Goal: Task Accomplishment & Management: Manage account settings

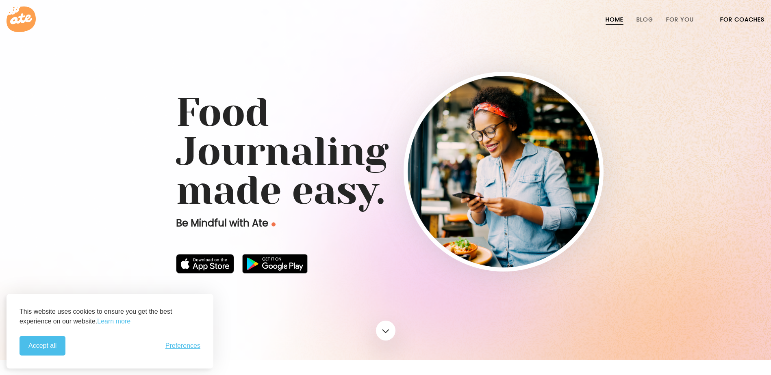
click at [725, 16] on link "For Coaches" at bounding box center [742, 19] width 44 height 6
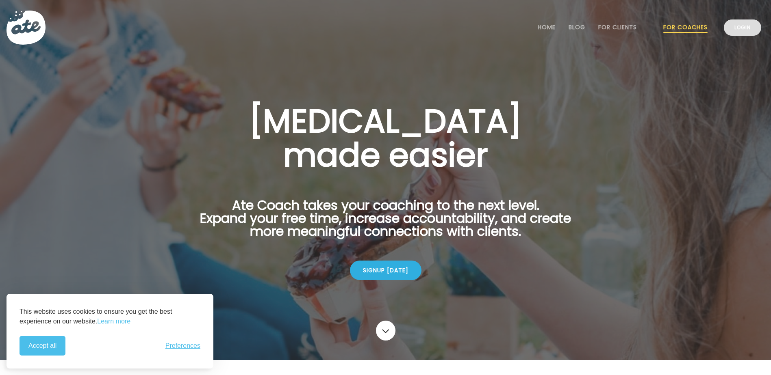
click at [741, 30] on link "Login" at bounding box center [741, 27] width 37 height 16
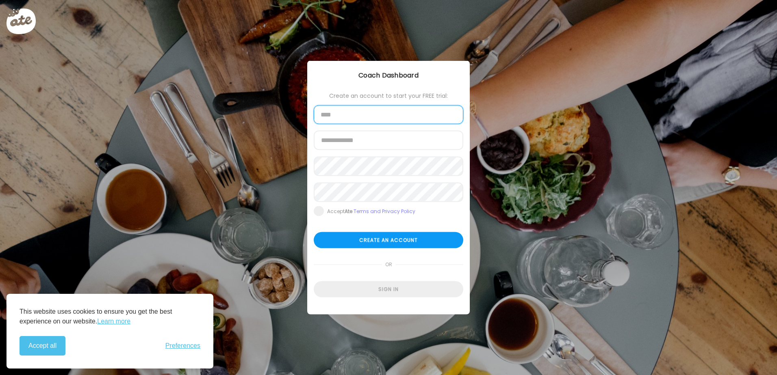
click at [351, 119] on input "text" at bounding box center [388, 115] width 149 height 19
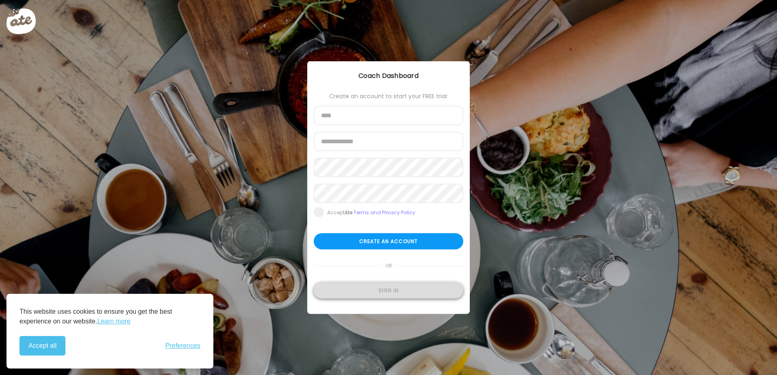
click at [394, 289] on div "Sign in" at bounding box center [388, 291] width 149 height 16
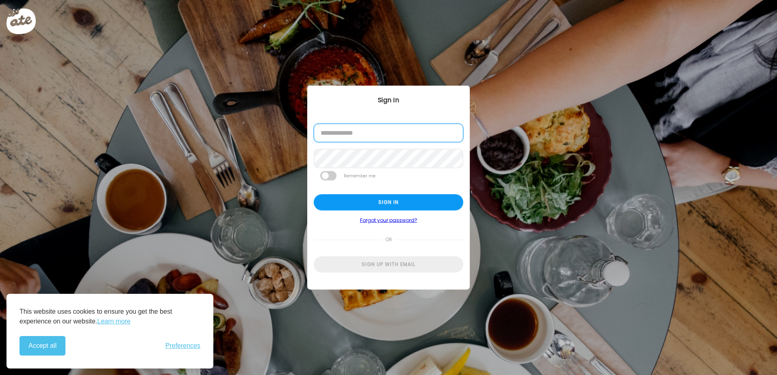
click at [364, 136] on input "email" at bounding box center [388, 133] width 149 height 19
type input "**********"
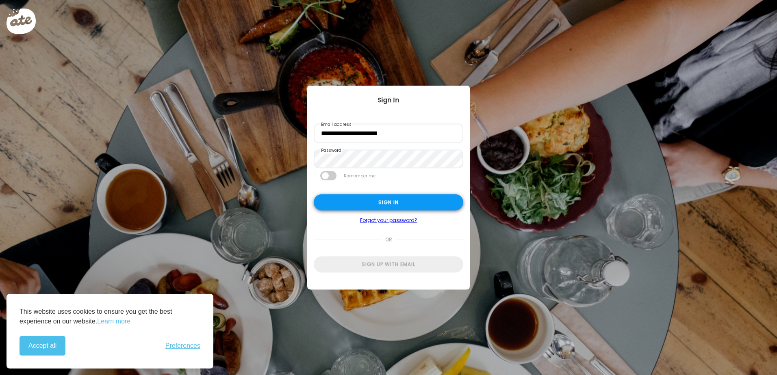
click at [344, 200] on div "Sign in" at bounding box center [388, 203] width 149 height 16
type input "**********"
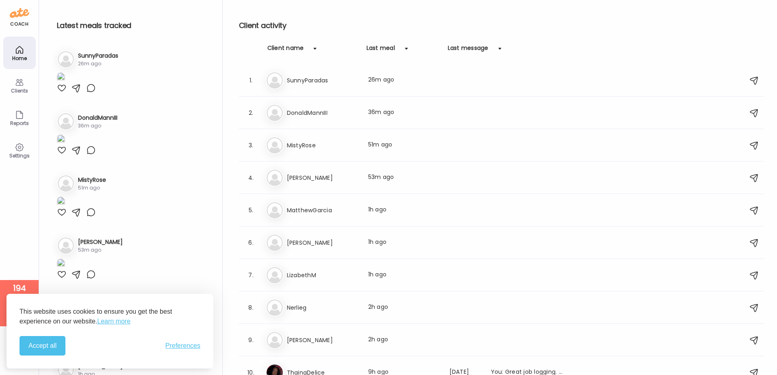
click at [18, 86] on icon at bounding box center [19, 82] width 8 height 7
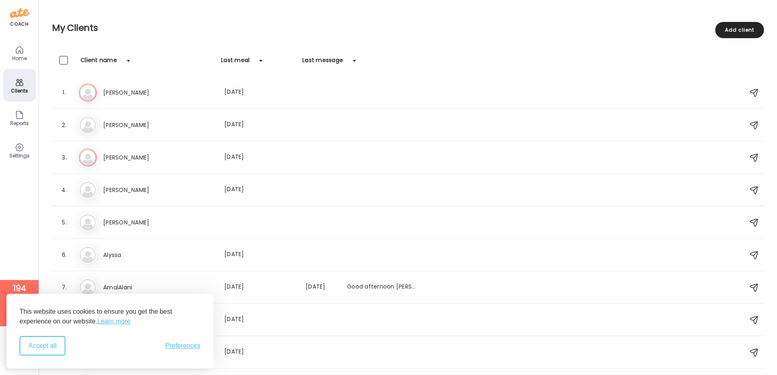
click at [39, 344] on button "Accept all" at bounding box center [42, 345] width 46 height 19
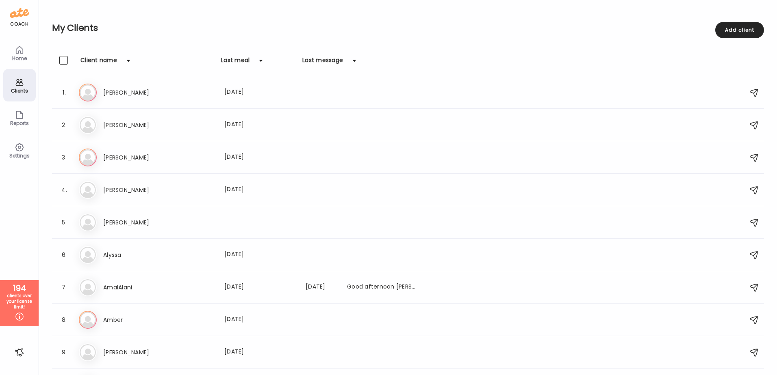
click at [22, 309] on div "clients over your license limit!" at bounding box center [19, 301] width 33 height 17
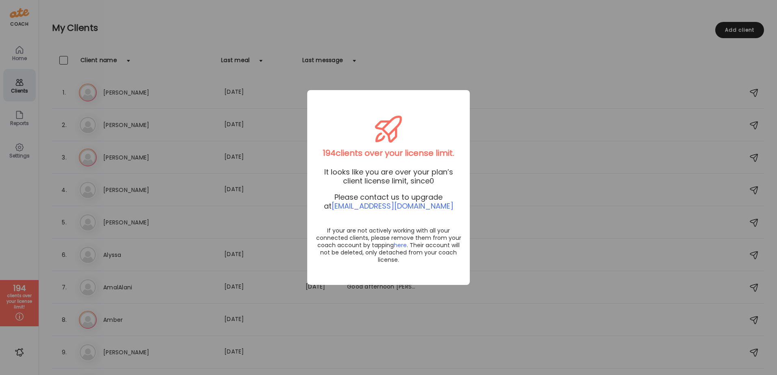
click at [22, 184] on div "Ate Coach Dashboard Wahoo! It’s official Take a moment to set up your Coach Pro…" at bounding box center [388, 187] width 777 height 375
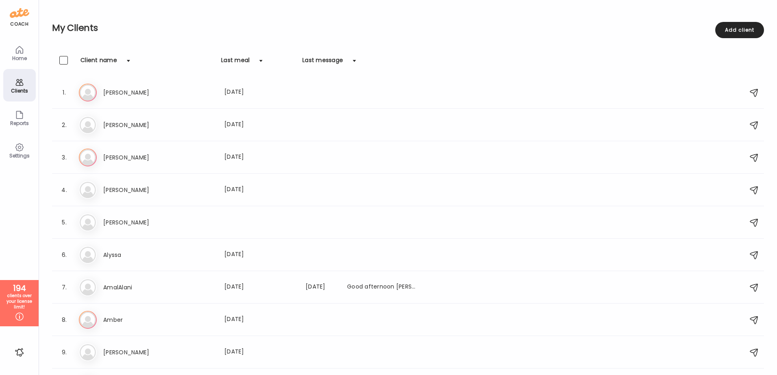
click at [19, 121] on div "Reports" at bounding box center [19, 123] width 29 height 5
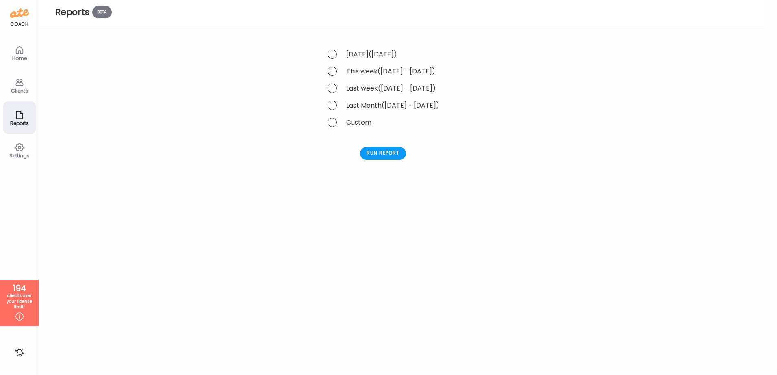
click at [18, 147] on icon at bounding box center [19, 147] width 2 height 2
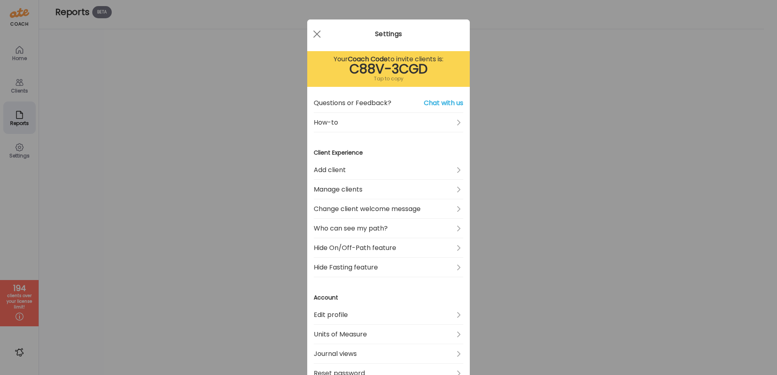
click at [155, 275] on div "Ate Coach Dashboard Wahoo! It’s official Take a moment to set up your Coach Pro…" at bounding box center [388, 187] width 777 height 375
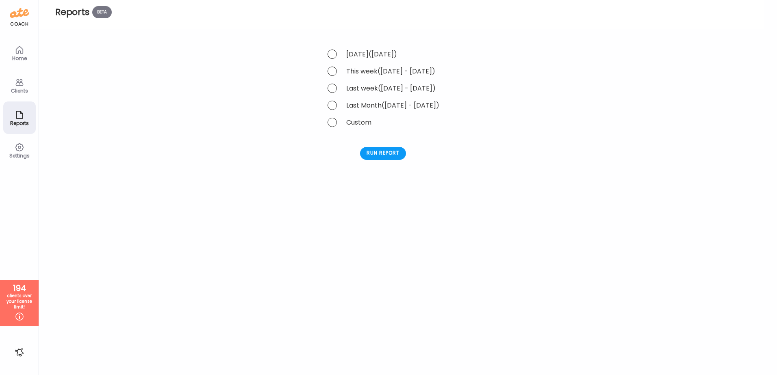
click at [20, 52] on icon at bounding box center [19, 49] width 7 height 7
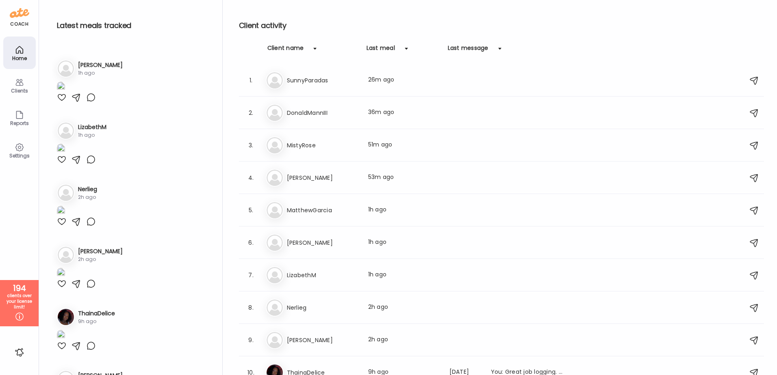
scroll to position [301, 0]
click at [20, 91] on div "Clients" at bounding box center [19, 90] width 29 height 5
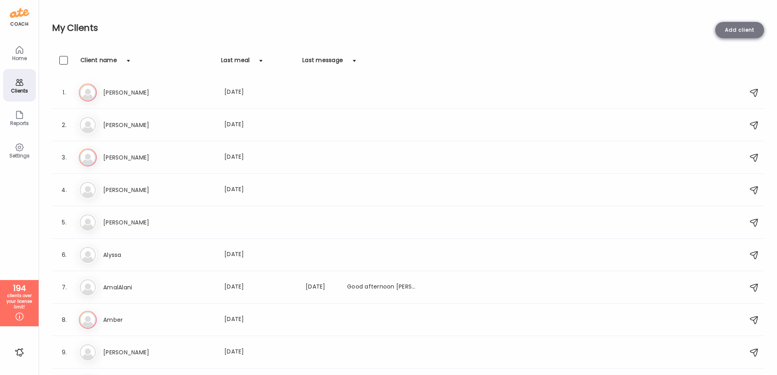
click at [745, 29] on div "Add client" at bounding box center [739, 30] width 49 height 16
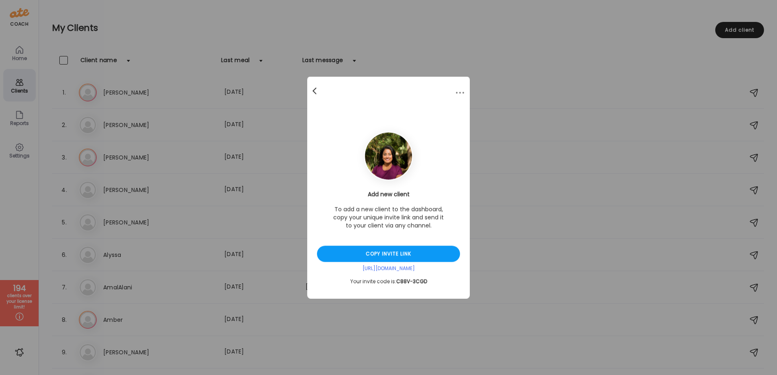
click at [314, 92] on span at bounding box center [314, 90] width 4 height 4
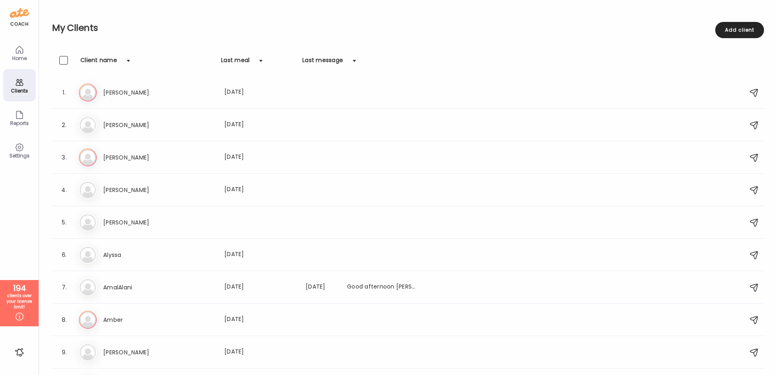
click at [15, 117] on icon at bounding box center [20, 115] width 10 height 10
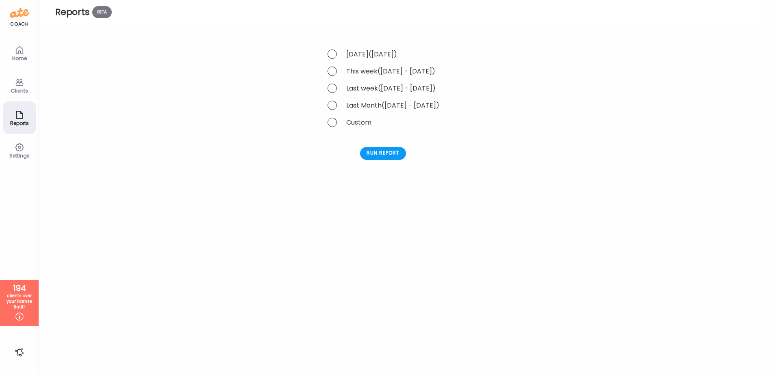
click at [19, 56] on div "Home" at bounding box center [19, 58] width 29 height 5
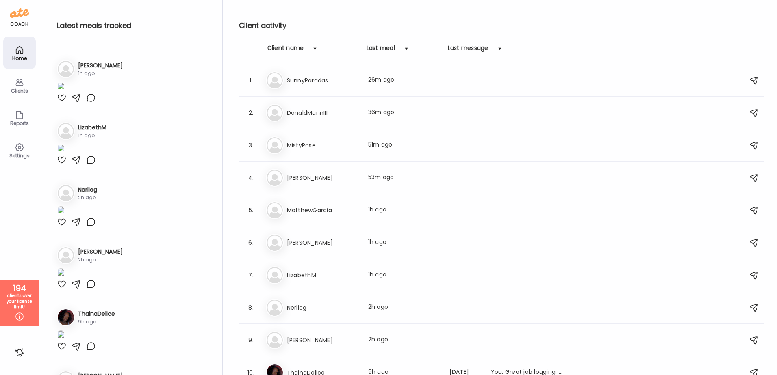
click at [20, 153] on div "Settings" at bounding box center [19, 155] width 29 height 5
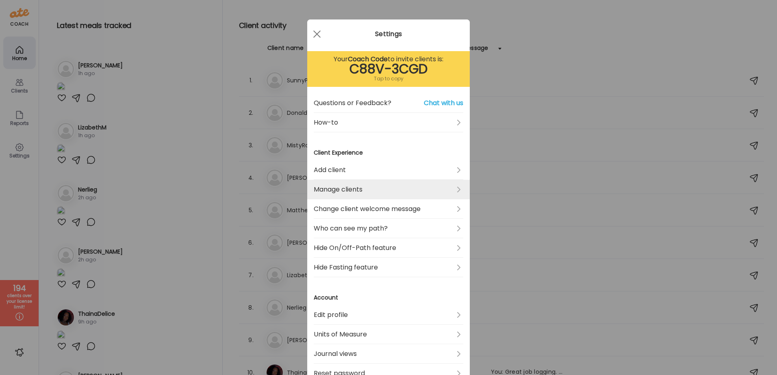
click at [385, 191] on link "Manage clients" at bounding box center [388, 189] width 149 height 19
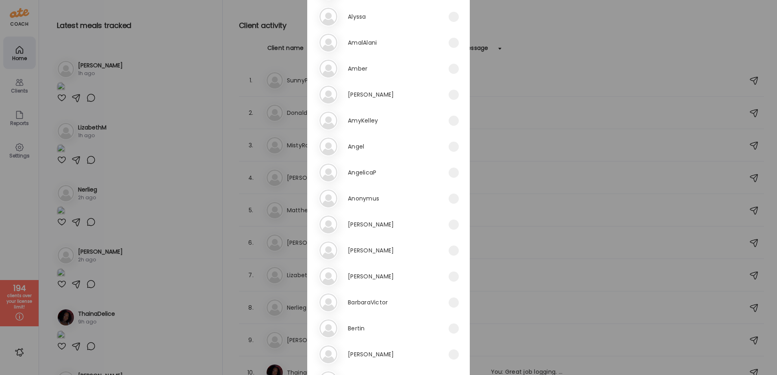
scroll to position [0, 0]
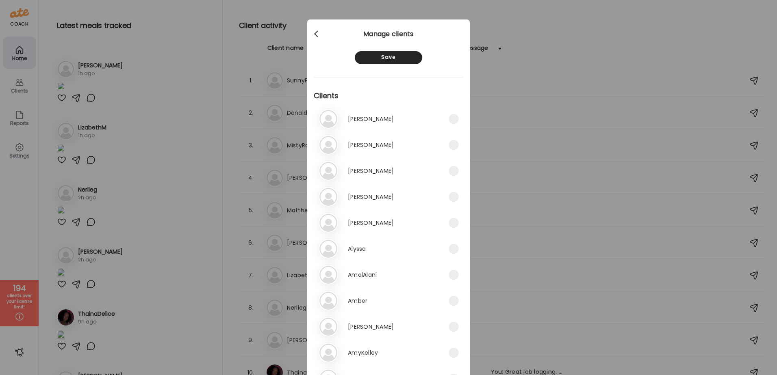
click at [316, 38] on div at bounding box center [317, 34] width 16 height 16
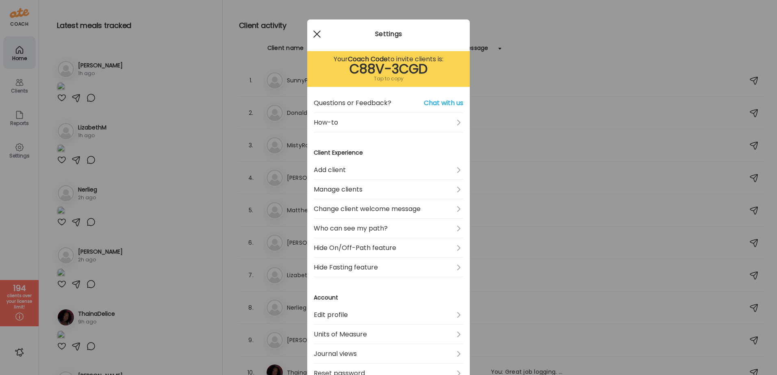
click at [313, 33] on span at bounding box center [316, 33] width 7 height 7
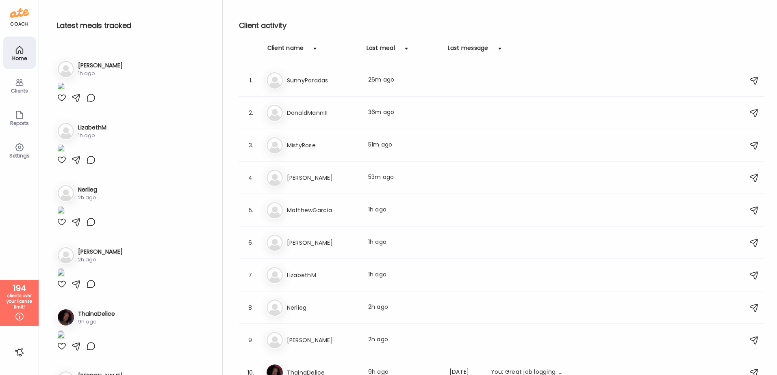
click at [21, 353] on div at bounding box center [19, 352] width 13 height 13
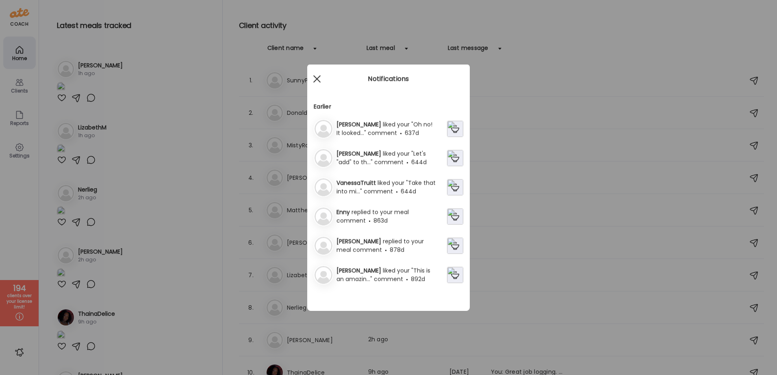
click at [316, 75] on div at bounding box center [317, 79] width 16 height 16
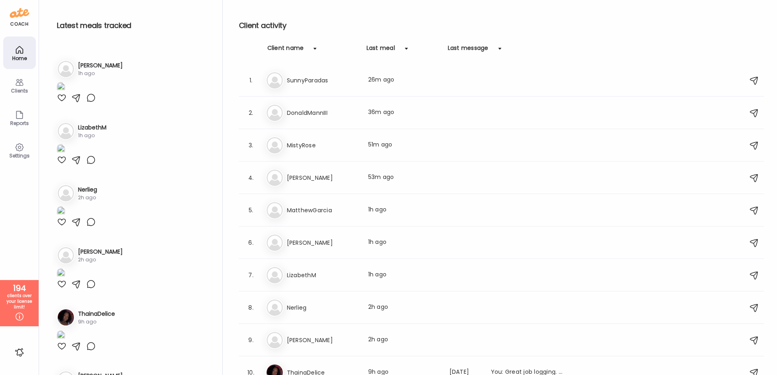
click at [17, 149] on icon at bounding box center [20, 148] width 10 height 10
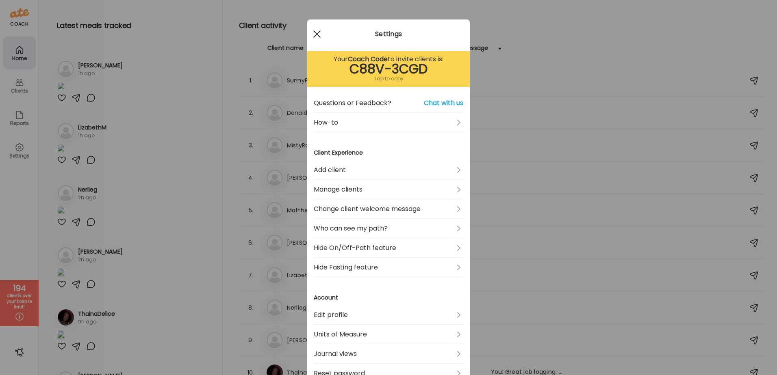
click at [309, 29] on div at bounding box center [317, 34] width 16 height 16
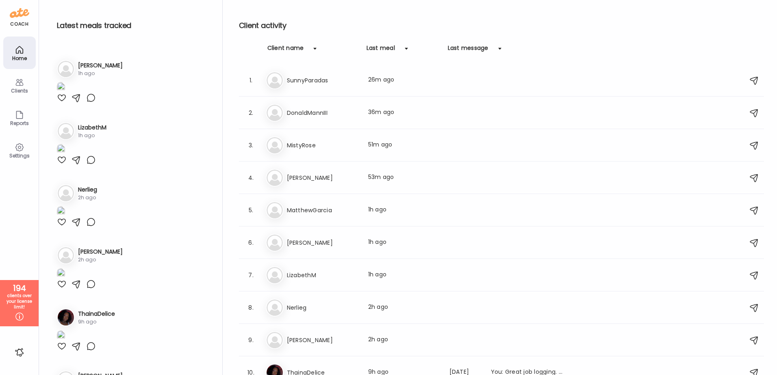
click at [16, 93] on div "Clients" at bounding box center [19, 90] width 29 height 5
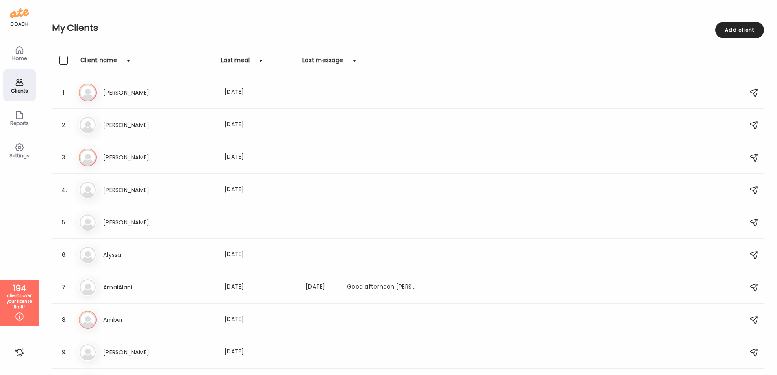
click at [117, 39] on div "My Clients 0 client selected Add client" at bounding box center [408, 28] width 712 height 56
click at [22, 112] on icon at bounding box center [20, 115] width 10 height 10
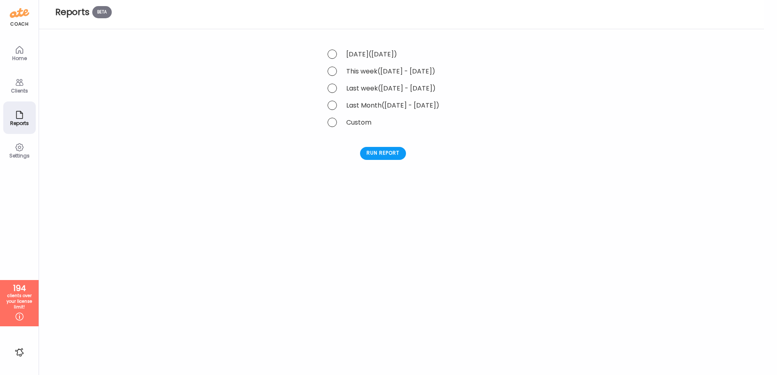
click at [15, 89] on div "Clients" at bounding box center [19, 90] width 29 height 5
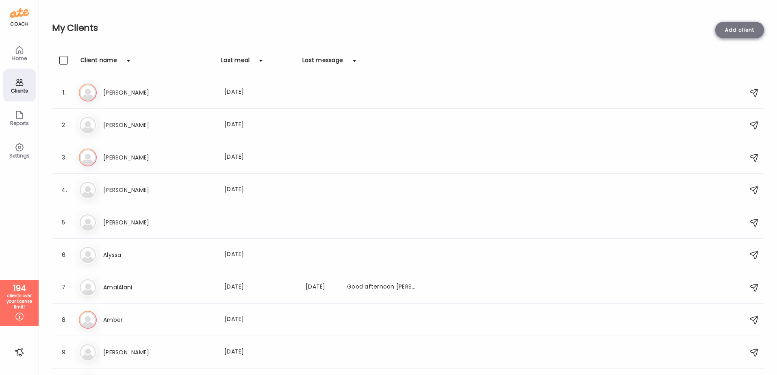
click at [744, 27] on div "Add client" at bounding box center [739, 30] width 49 height 16
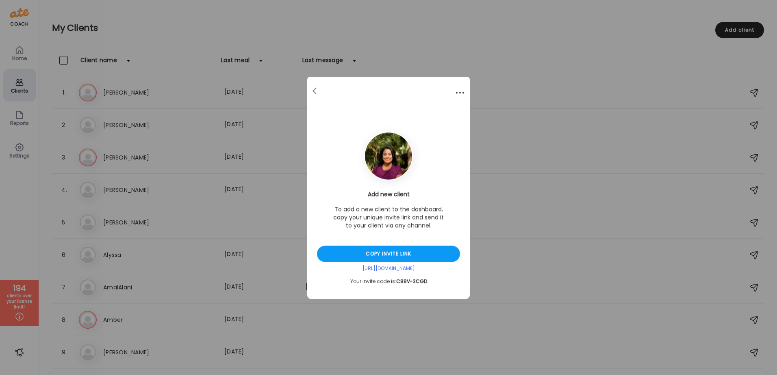
click at [457, 96] on div at bounding box center [460, 93] width 16 height 16
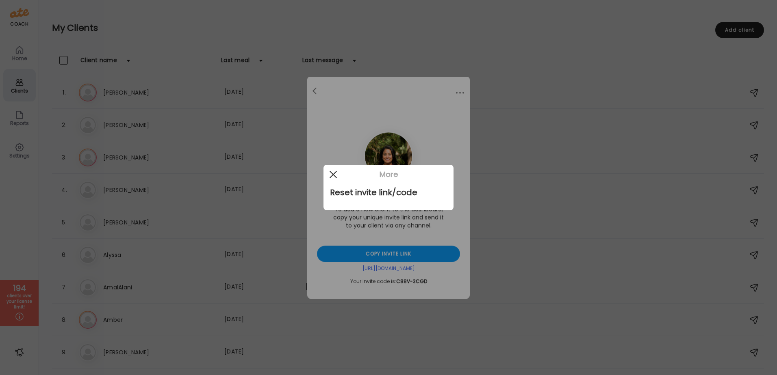
click at [334, 174] on span at bounding box center [332, 174] width 7 height 7
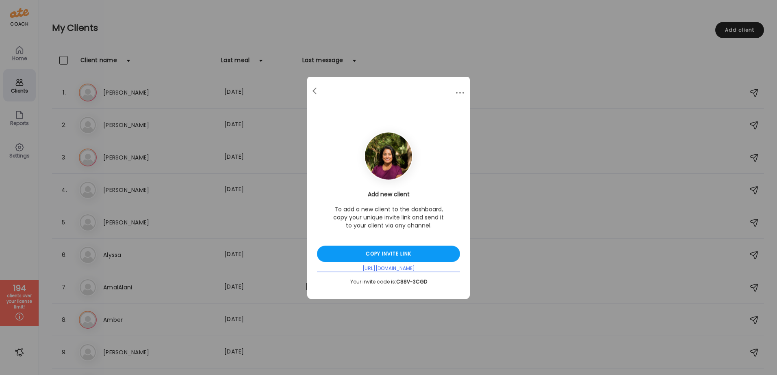
click at [386, 266] on div "[URL][DOMAIN_NAME]" at bounding box center [388, 269] width 143 height 7
click at [314, 92] on span at bounding box center [314, 90] width 4 height 4
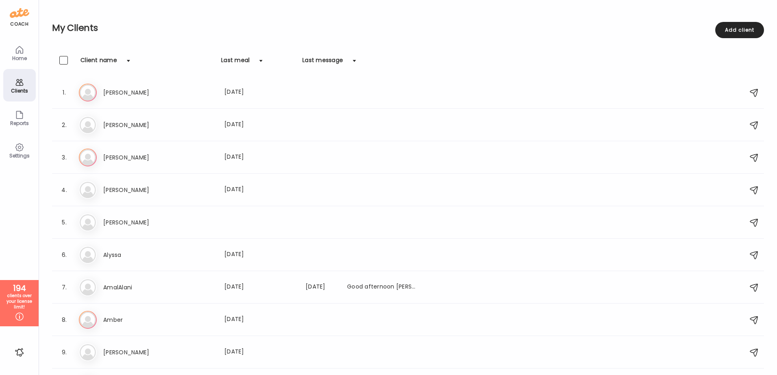
click at [20, 145] on icon at bounding box center [19, 148] width 8 height 8
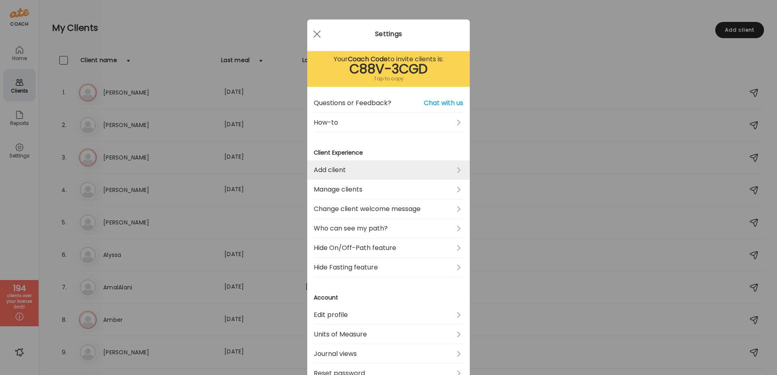
click at [387, 169] on link "Add client" at bounding box center [388, 169] width 149 height 19
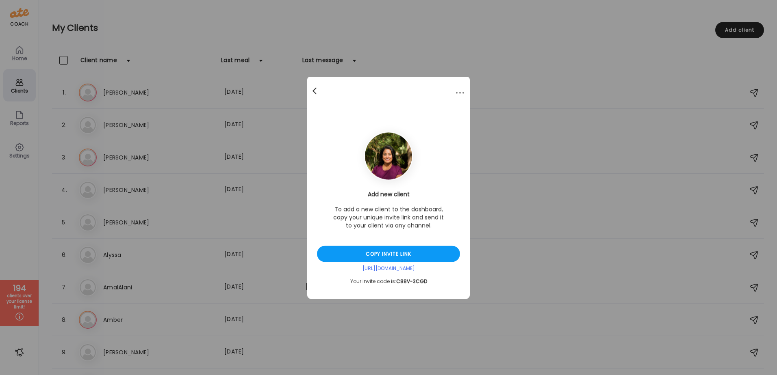
click at [313, 91] on span at bounding box center [314, 90] width 4 height 4
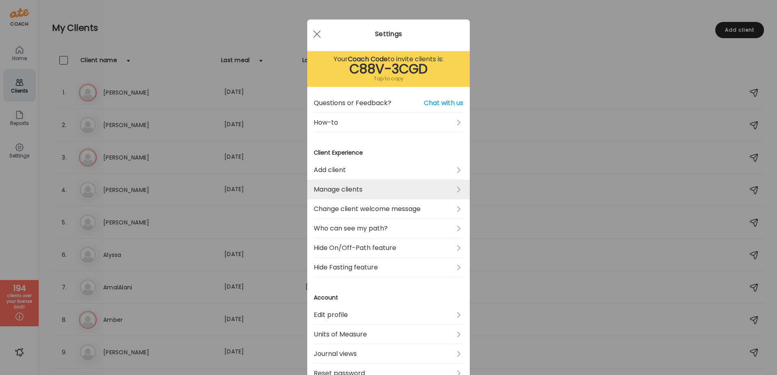
click at [340, 197] on link "Manage clients" at bounding box center [388, 189] width 149 height 19
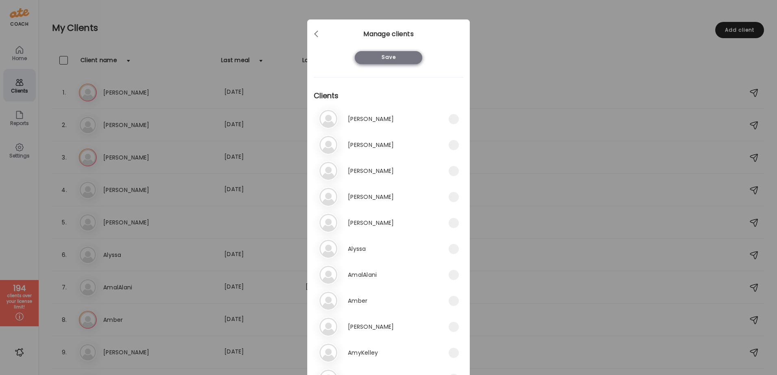
click at [384, 56] on div "Save" at bounding box center [388, 57] width 67 height 13
click at [314, 35] on span at bounding box center [316, 32] width 4 height 4
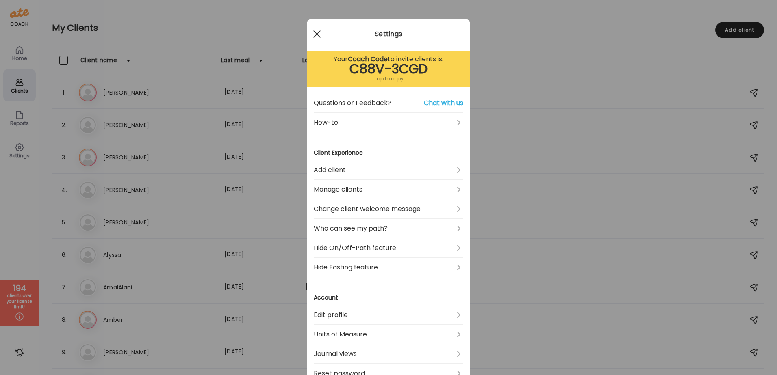
click at [310, 33] on div at bounding box center [317, 34] width 16 height 16
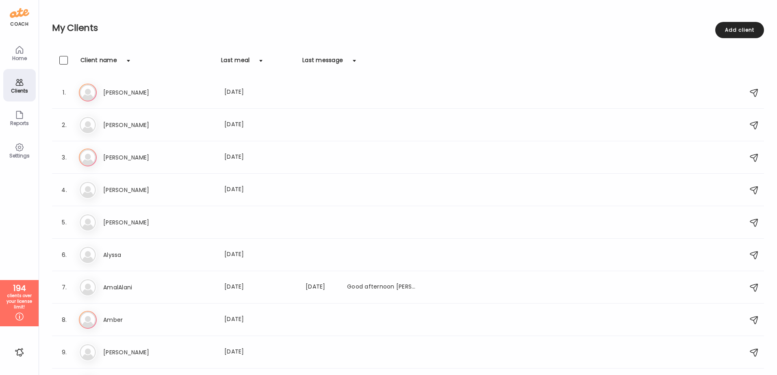
click at [115, 64] on div "Client name" at bounding box center [98, 62] width 37 height 13
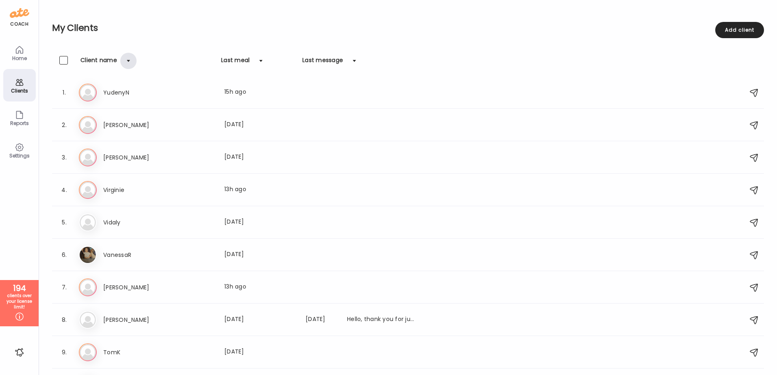
click at [127, 61] on div at bounding box center [128, 61] width 16 height 16
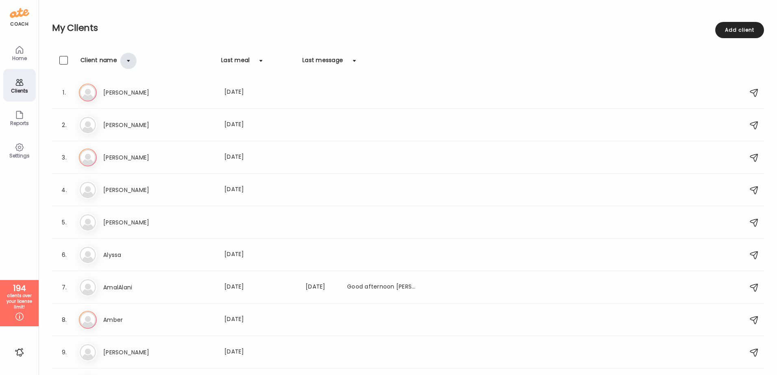
click at [127, 61] on div at bounding box center [128, 61] width 16 height 16
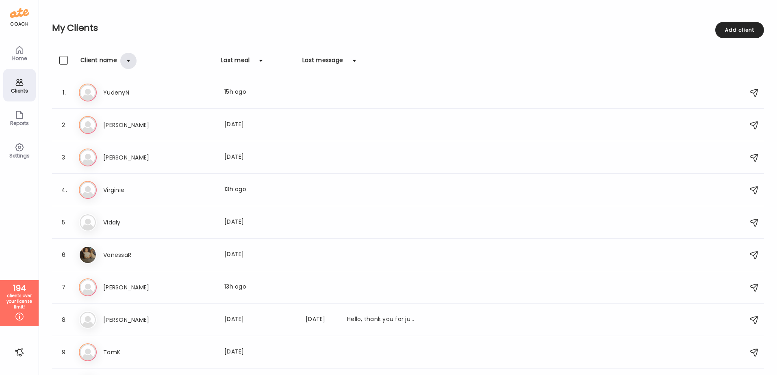
click at [128, 61] on div at bounding box center [128, 61] width 16 height 16
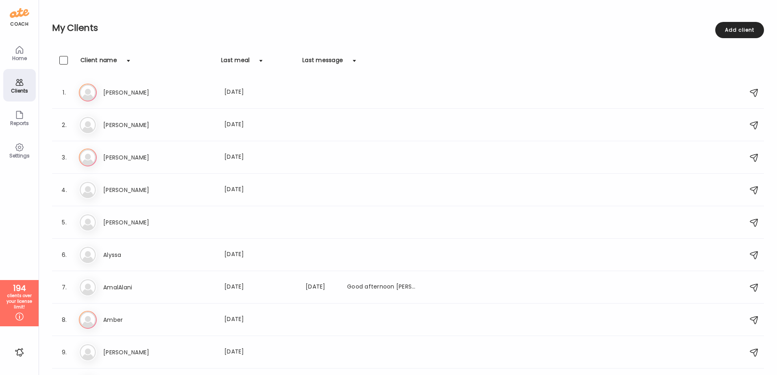
click at [17, 59] on div "Home" at bounding box center [19, 58] width 29 height 5
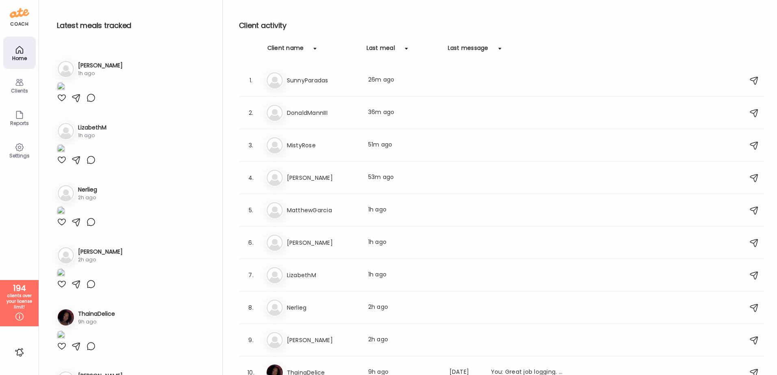
click at [11, 144] on div "Settings" at bounding box center [19, 150] width 32 height 32
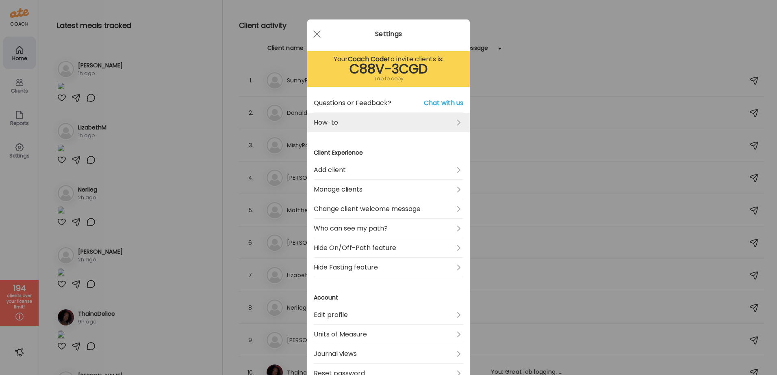
click at [420, 128] on link "How-to" at bounding box center [388, 122] width 149 height 19
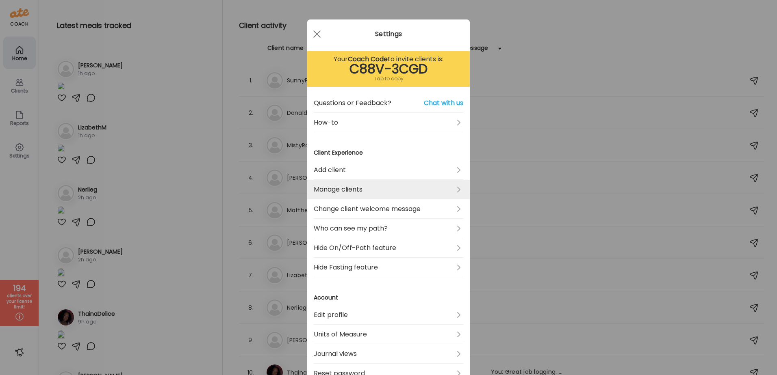
click at [430, 195] on link "Manage clients" at bounding box center [388, 189] width 149 height 19
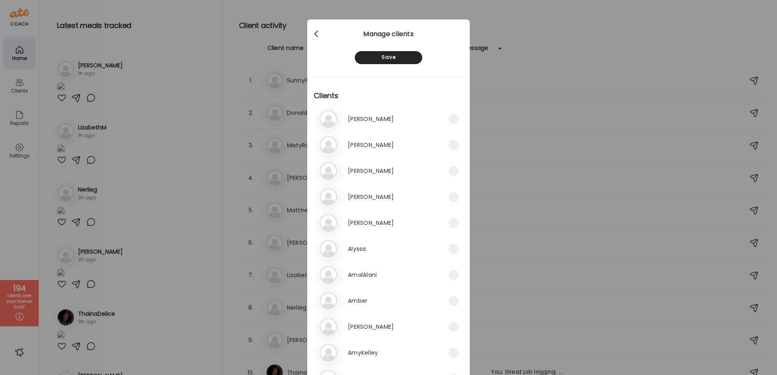
click at [316, 32] on div at bounding box center [317, 34] width 16 height 16
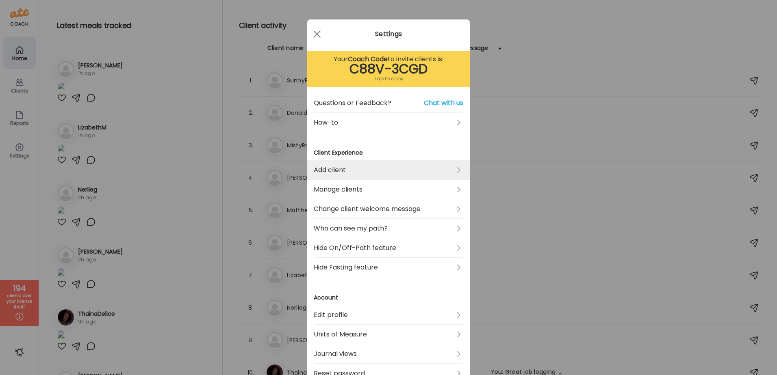
click at [388, 167] on link "Add client" at bounding box center [388, 169] width 149 height 19
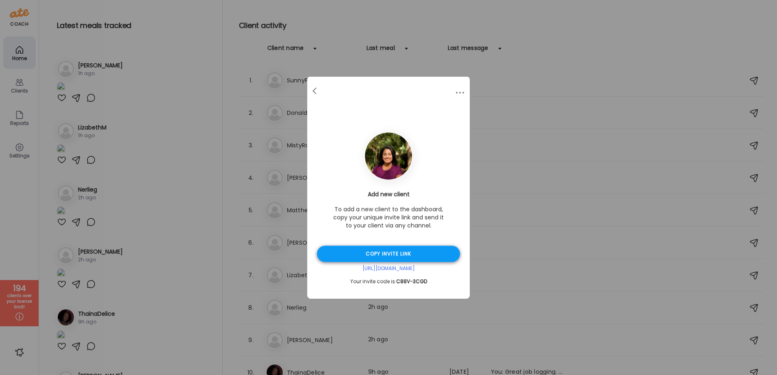
click at [396, 251] on div "Copy invite link" at bounding box center [388, 254] width 143 height 16
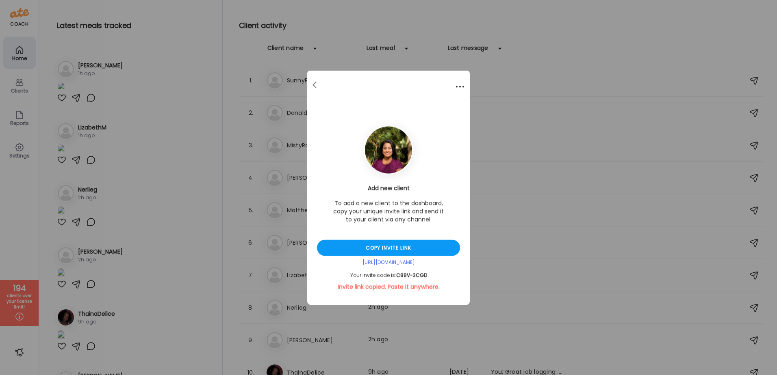
click at [457, 89] on div at bounding box center [460, 87] width 16 height 16
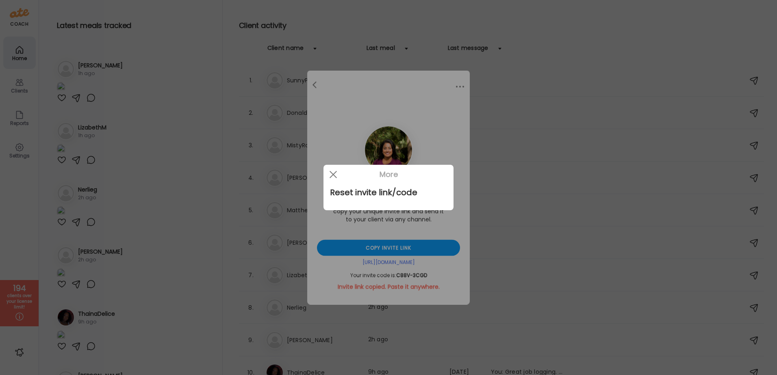
click at [357, 90] on div at bounding box center [388, 187] width 777 height 375
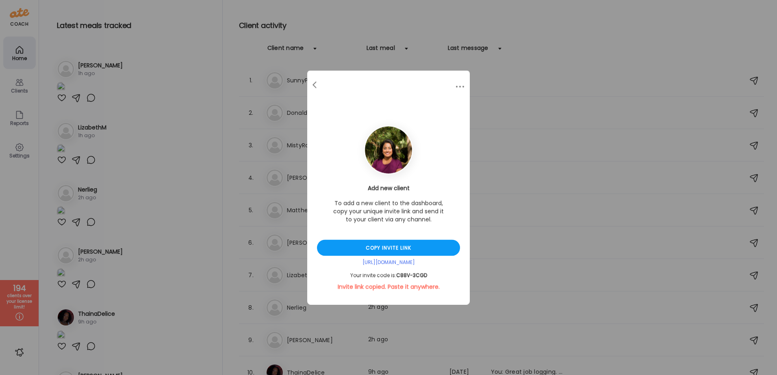
click at [355, 19] on div "Ate Coach Dashboard Wahoo! It’s official Take a moment to set up your Coach Pro…" at bounding box center [388, 187] width 777 height 375
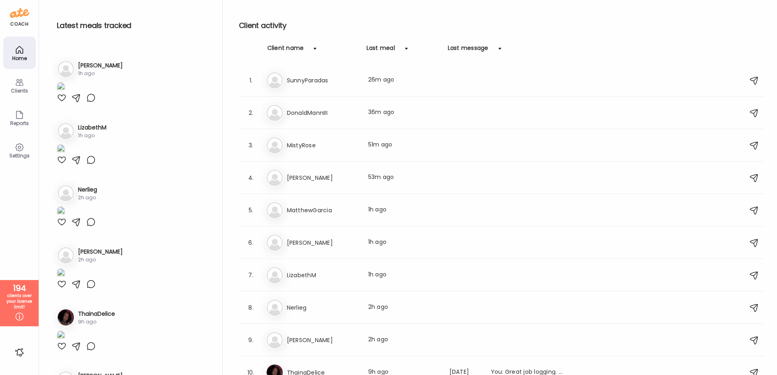
click at [18, 12] on img at bounding box center [19, 12] width 19 height 13
click at [24, 87] on icon at bounding box center [20, 83] width 10 height 10
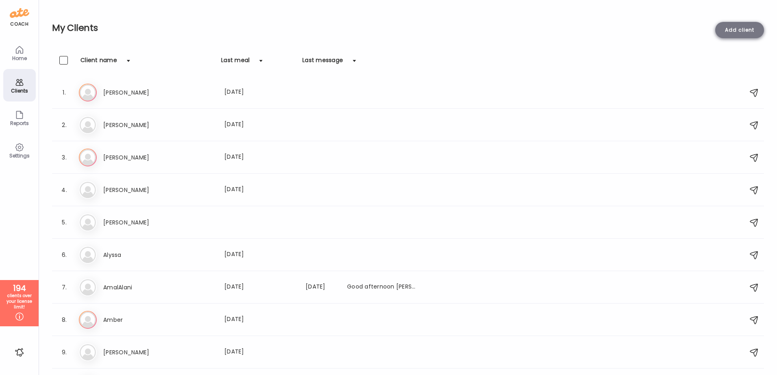
click at [734, 35] on div "Add client" at bounding box center [739, 30] width 49 height 16
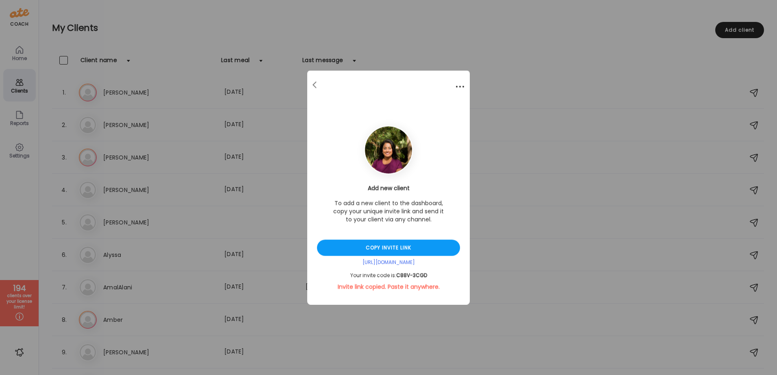
click at [460, 89] on div at bounding box center [460, 87] width 16 height 16
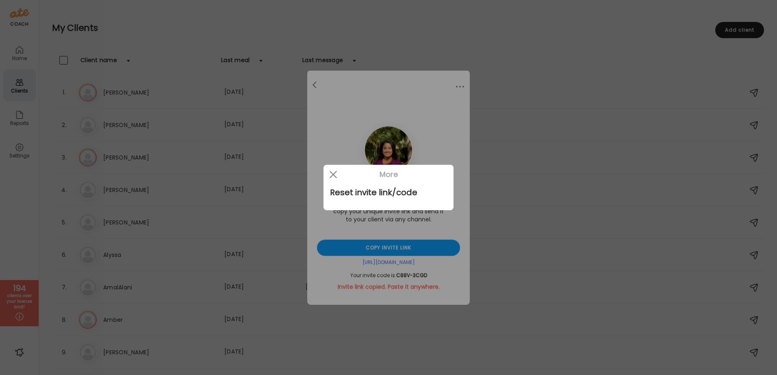
click at [316, 80] on div at bounding box center [388, 187] width 777 height 375
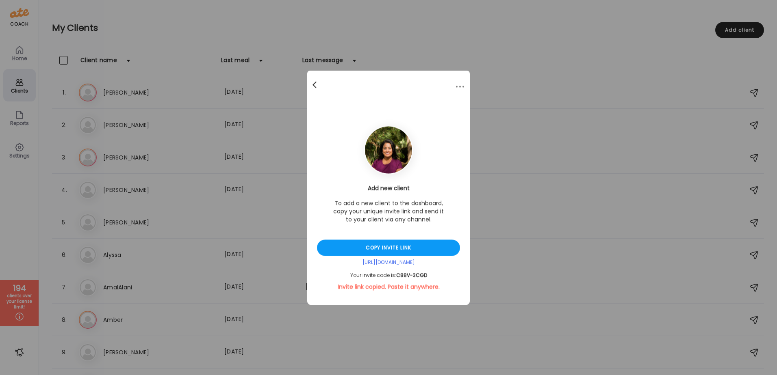
click at [316, 82] on div at bounding box center [315, 85] width 16 height 16
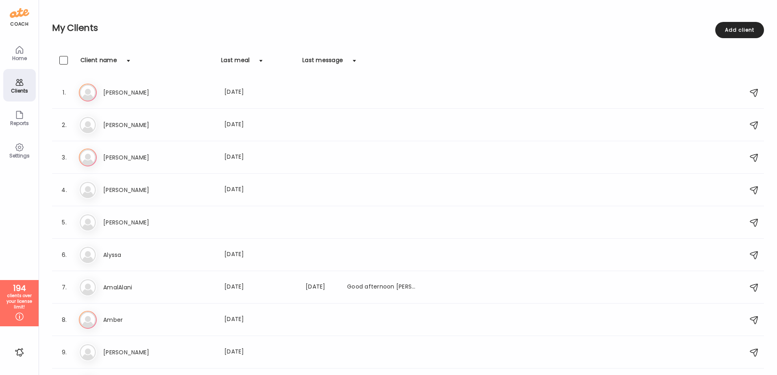
click at [19, 150] on icon at bounding box center [20, 148] width 10 height 10
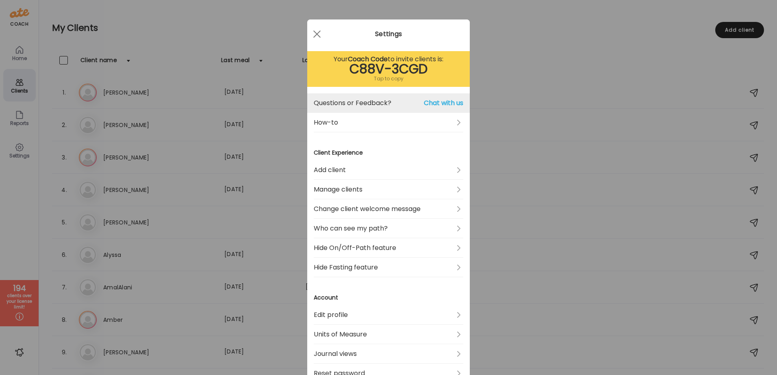
click at [437, 101] on span "Chat with us" at bounding box center [443, 103] width 39 height 10
click at [435, 102] on span "Chat with us" at bounding box center [443, 103] width 39 height 10
click at [435, 103] on span "Chat with us" at bounding box center [443, 103] width 39 height 10
click at [436, 103] on span "Chat with us" at bounding box center [443, 103] width 39 height 10
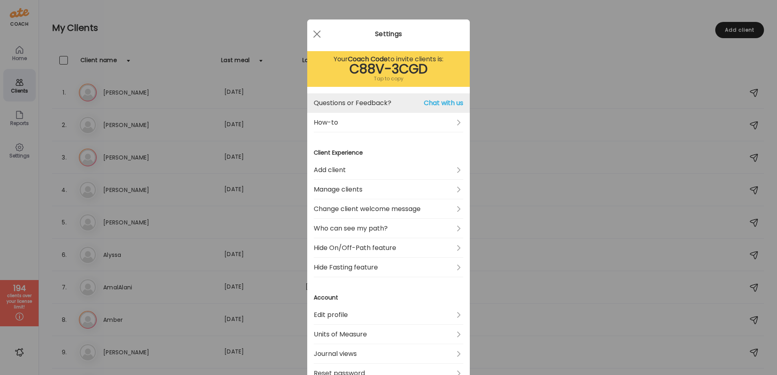
click at [437, 102] on span "Chat with us" at bounding box center [443, 103] width 39 height 10
click at [434, 102] on span "Chat with us" at bounding box center [443, 103] width 39 height 10
click at [427, 101] on span "Chat with us" at bounding box center [443, 103] width 39 height 10
click at [365, 100] on link "Questions or Feedback? Chat with us" at bounding box center [388, 102] width 149 height 19
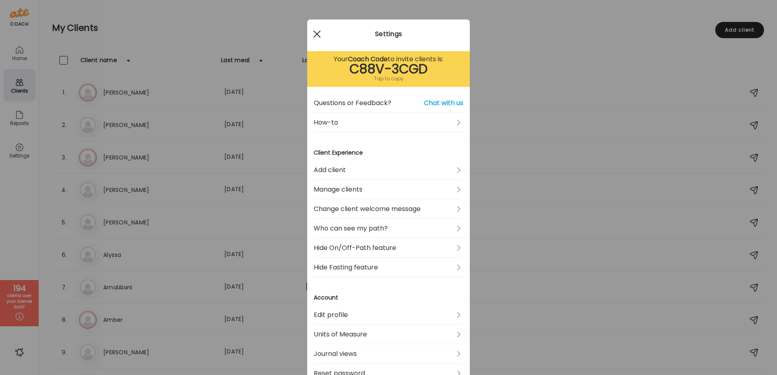
click at [312, 33] on div at bounding box center [317, 34] width 16 height 16
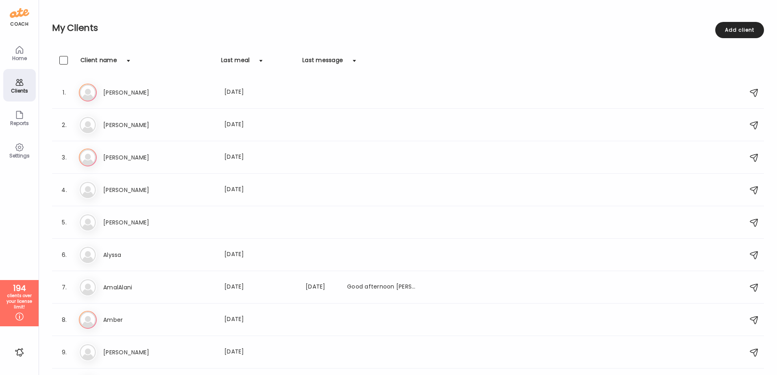
click at [16, 150] on icon at bounding box center [19, 148] width 8 height 8
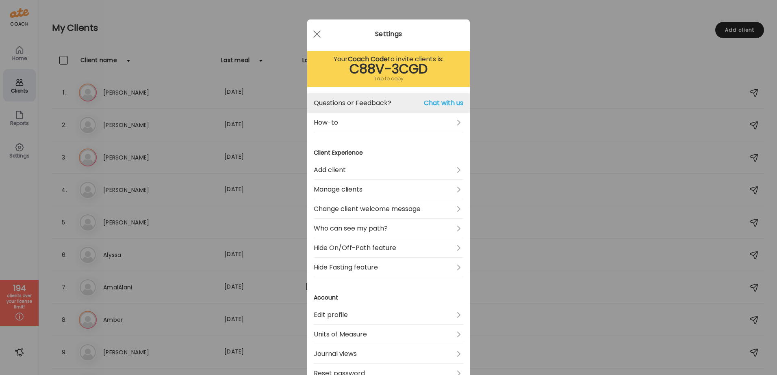
click at [400, 106] on link "Questions or Feedback? Chat with us" at bounding box center [388, 102] width 149 height 19
click at [444, 102] on span "Chat with us" at bounding box center [443, 103] width 39 height 10
click at [437, 102] on span "Chat with us" at bounding box center [443, 103] width 39 height 10
click at [440, 103] on span "Chat with us" at bounding box center [443, 103] width 39 height 10
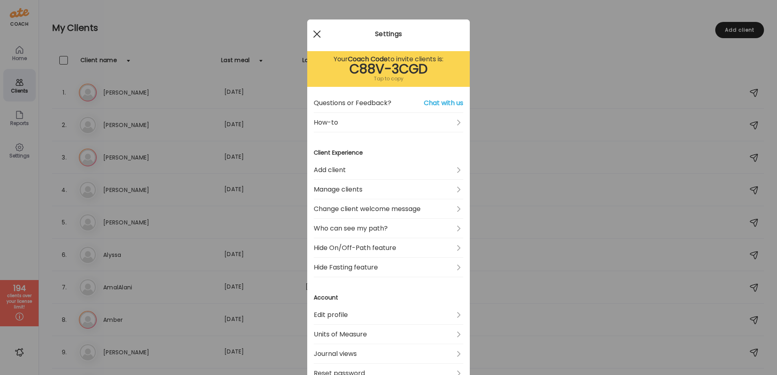
click at [314, 35] on span at bounding box center [316, 33] width 7 height 7
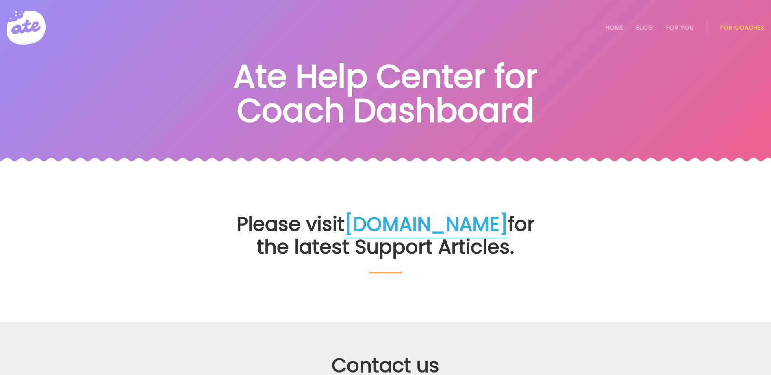
click at [442, 211] on link "[DOMAIN_NAME]" at bounding box center [425, 225] width 163 height 28
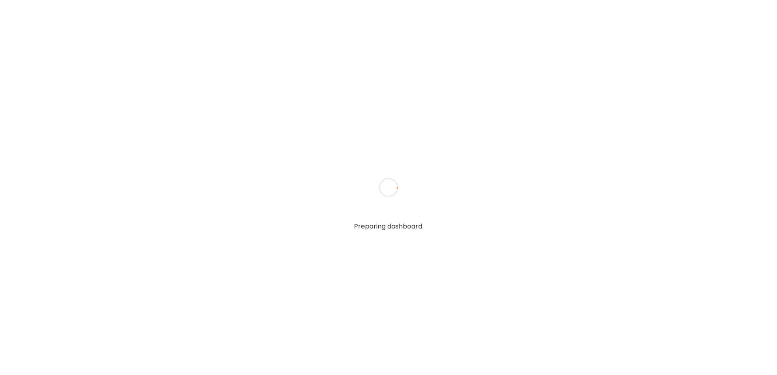
type input "**********"
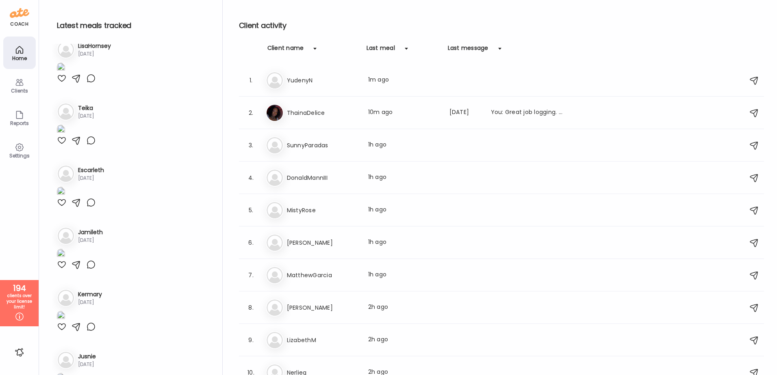
scroll to position [5600, 0]
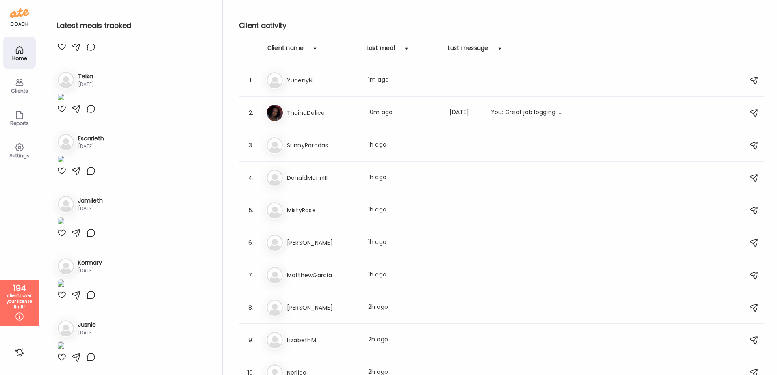
type input "**********"
click at [20, 93] on div "Clients" at bounding box center [19, 90] width 29 height 5
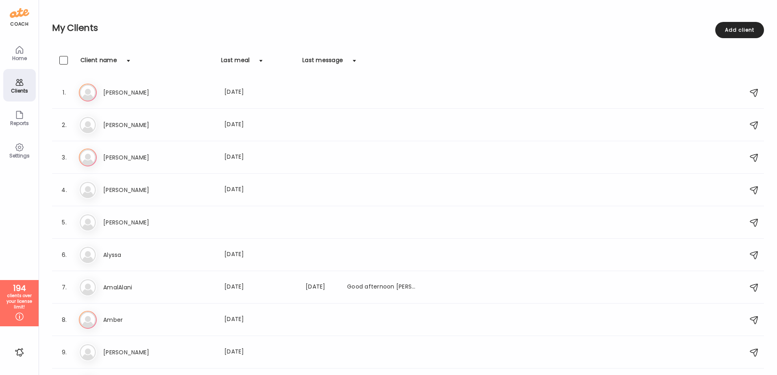
click at [17, 144] on icon at bounding box center [20, 148] width 10 height 10
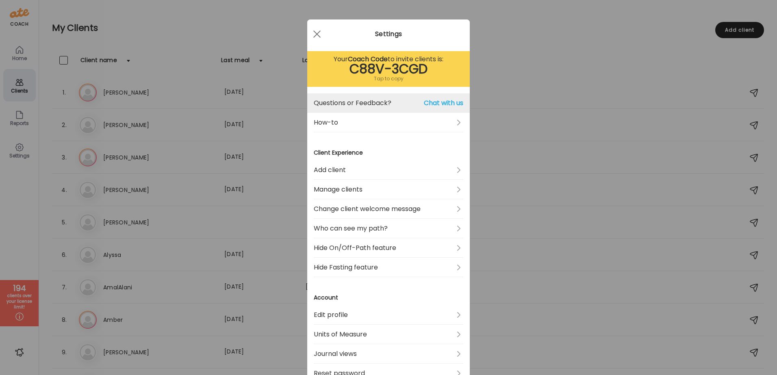
click at [432, 108] on span "Chat with us" at bounding box center [443, 103] width 39 height 10
click at [425, 100] on span "Chat with us" at bounding box center [443, 103] width 39 height 10
